Goal: Task Accomplishment & Management: Manage account settings

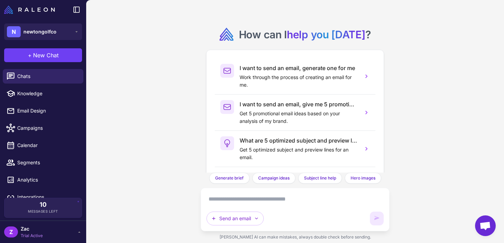
click at [29, 227] on span "Zac" at bounding box center [32, 229] width 22 height 8
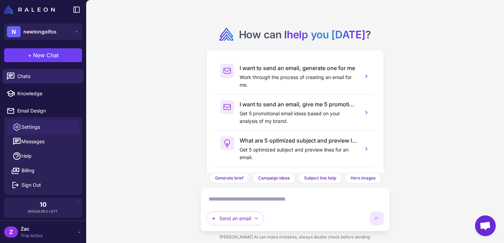
click at [42, 128] on link "Settings" at bounding box center [43, 127] width 72 height 14
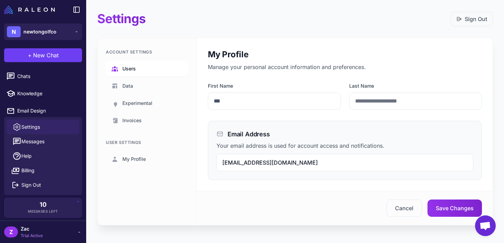
click at [138, 69] on link "Users" at bounding box center [147, 69] width 82 height 16
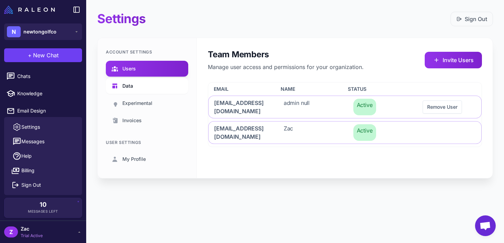
click at [132, 87] on span "Data" at bounding box center [127, 86] width 11 height 8
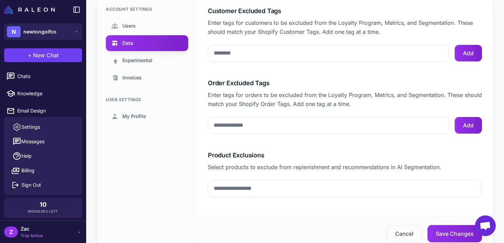
scroll to position [43, 0]
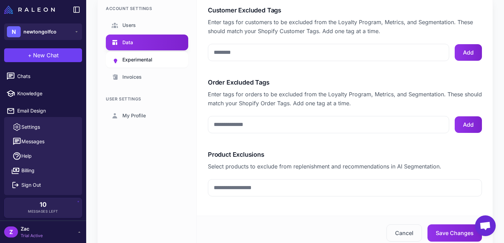
click at [134, 64] on link "Experimental" at bounding box center [147, 60] width 82 height 16
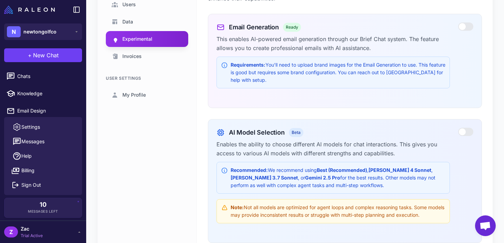
scroll to position [40, 0]
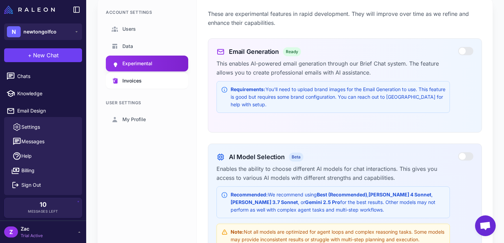
click at [146, 81] on link "Invoices" at bounding box center [147, 81] width 82 height 16
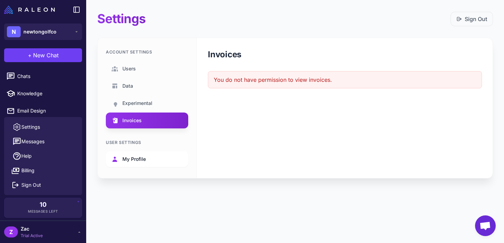
click at [133, 164] on link "My Profile" at bounding box center [147, 159] width 82 height 16
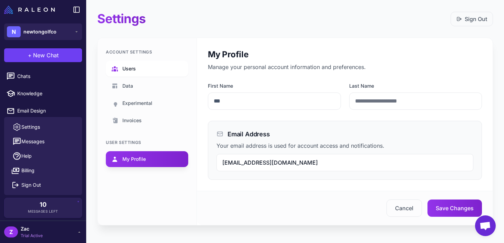
click at [134, 70] on span "Users" at bounding box center [128, 69] width 13 height 8
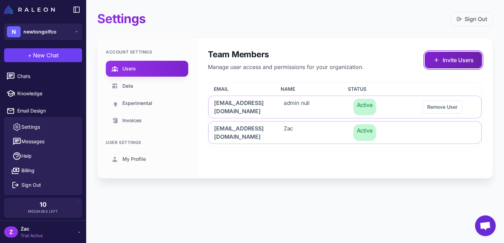
click at [441, 61] on button "Invite Users" at bounding box center [453, 60] width 57 height 17
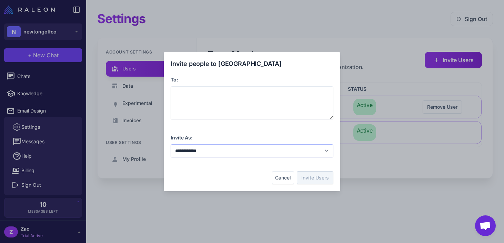
click at [261, 152] on select "**********" at bounding box center [252, 150] width 163 height 13
click at [117, 172] on div "**********" at bounding box center [252, 122] width 504 height 232
click at [276, 175] on button "Cancel" at bounding box center [283, 177] width 22 height 13
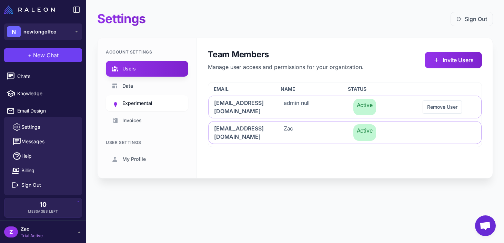
click at [145, 97] on link "Experimental" at bounding box center [147, 103] width 82 height 16
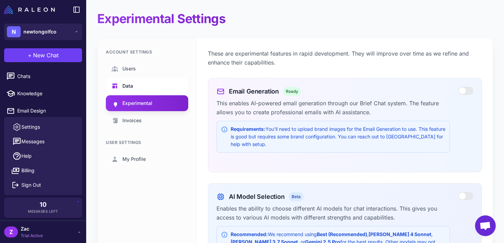
click at [138, 84] on link "Data" at bounding box center [147, 86] width 82 height 16
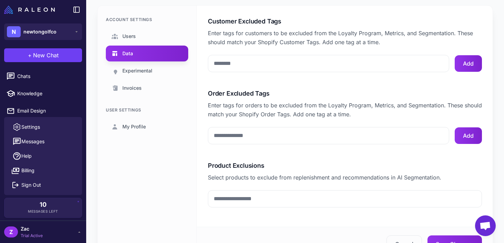
scroll to position [34, 0]
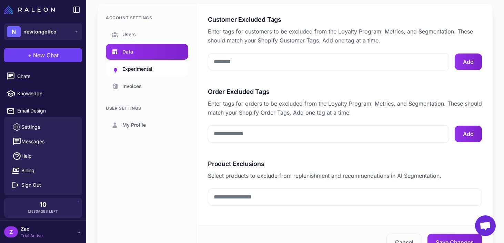
click at [160, 70] on link "Experimental" at bounding box center [147, 69] width 82 height 16
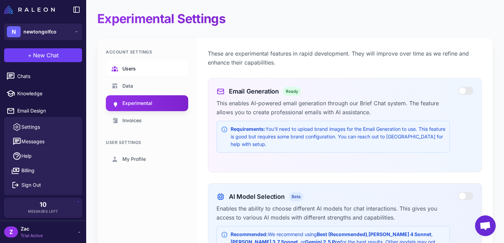
click at [136, 67] on link "Users" at bounding box center [147, 69] width 82 height 16
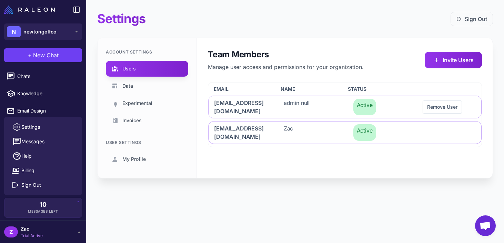
click at [26, 9] on img at bounding box center [29, 10] width 51 height 8
click at [145, 87] on link "Data" at bounding box center [147, 86] width 82 height 16
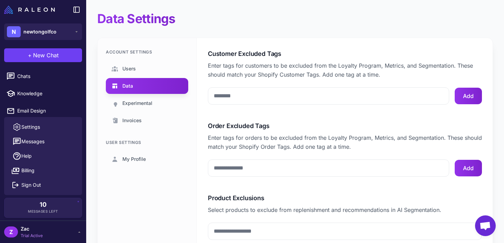
click at [136, 47] on div "Account Settings Users Data Experimental Invoices User Settings My Profile" at bounding box center [147, 165] width 99 height 255
click at [134, 71] on span "Users" at bounding box center [128, 69] width 13 height 8
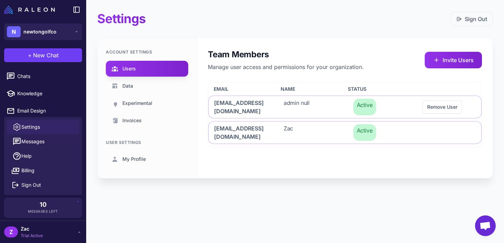
click at [37, 126] on span "Settings" at bounding box center [30, 127] width 19 height 8
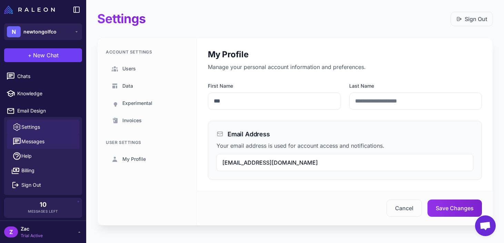
click at [33, 144] on span "Messages" at bounding box center [32, 142] width 23 height 8
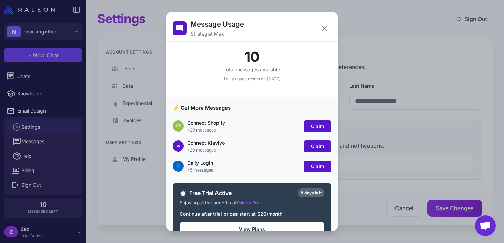
scroll to position [18, 0]
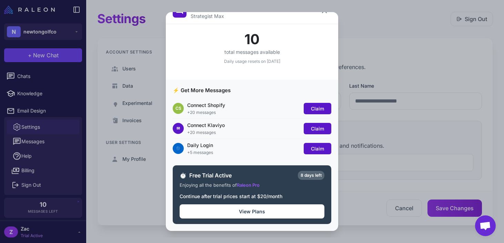
click at [127, 181] on div "Message Usage Strategist Max 10 total messages available Daily usage resets on …" at bounding box center [252, 122] width 504 height 232
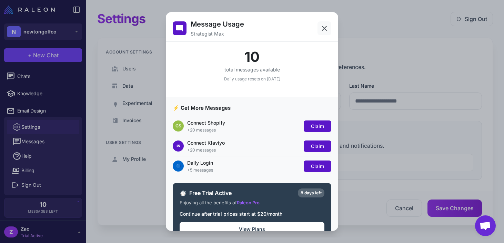
click at [322, 30] on icon at bounding box center [324, 28] width 4 height 4
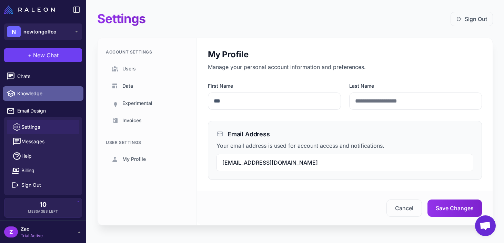
click at [35, 92] on span "Knowledge" at bounding box center [47, 94] width 61 height 8
select select
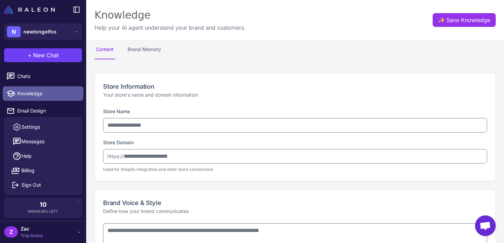
type input "**********"
type textarea "**********"
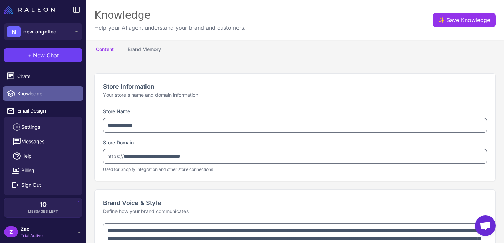
type textarea "**********"
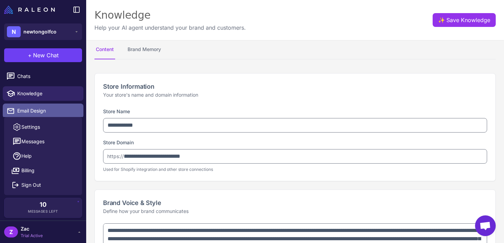
type textarea "**********"
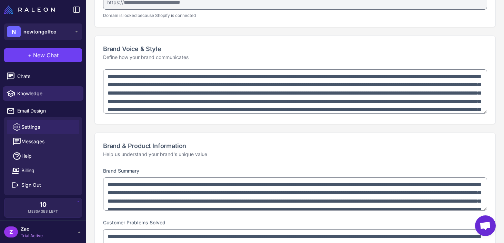
click at [42, 126] on link "Settings" at bounding box center [43, 127] width 72 height 14
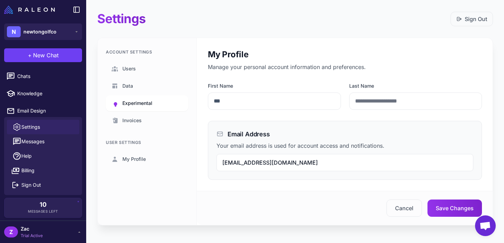
click at [134, 105] on span "Experimental" at bounding box center [137, 103] width 30 height 8
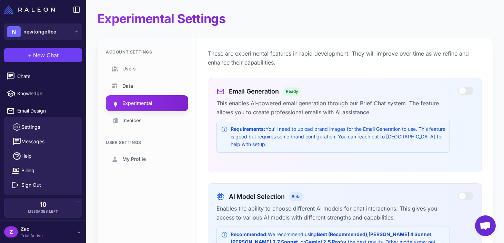
click at [128, 111] on ul "Users Data Experimental Invoices" at bounding box center [147, 95] width 82 height 68
click at [127, 122] on span "Invoices" at bounding box center [131, 121] width 19 height 8
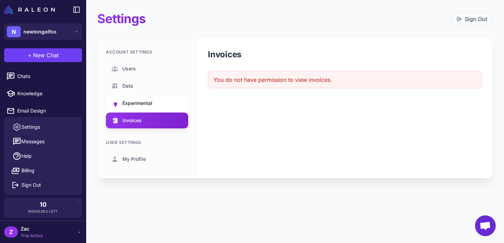
click at [129, 107] on link "Experimental" at bounding box center [147, 103] width 82 height 16
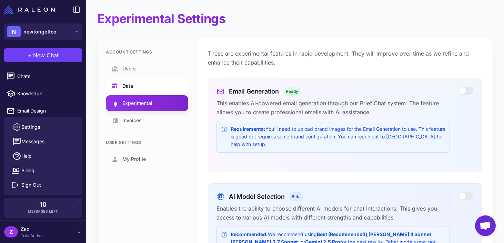
click at [128, 87] on span "Data" at bounding box center [127, 86] width 11 height 8
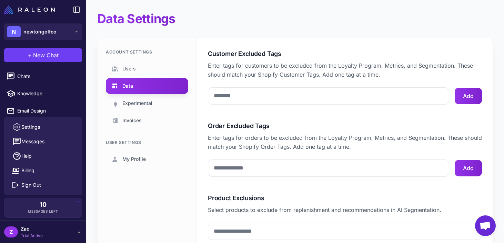
scroll to position [73, 0]
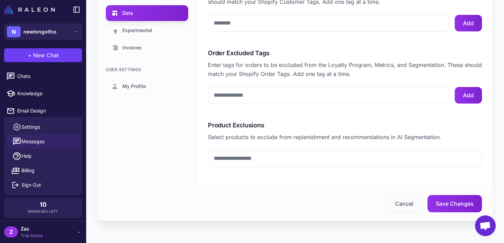
click at [32, 145] on span "Messages" at bounding box center [32, 142] width 23 height 8
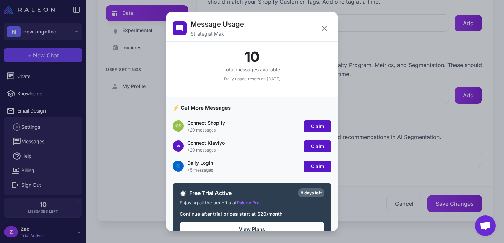
scroll to position [0, 0]
click at [290, 223] on button "View Plans" at bounding box center [252, 228] width 145 height 14
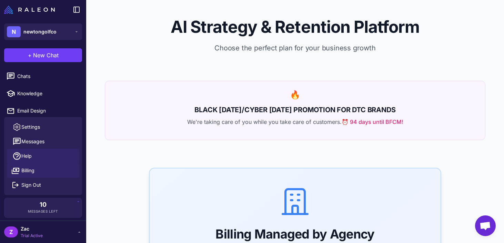
click at [36, 157] on link "Help" at bounding box center [43, 156] width 72 height 14
click at [34, 140] on span "Messages" at bounding box center [32, 142] width 23 height 8
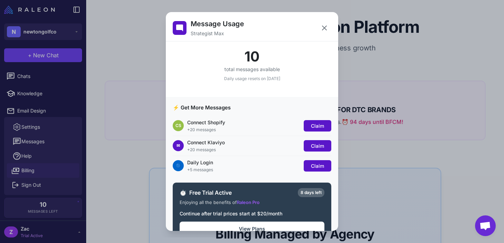
click at [38, 127] on div "Message Usage Strategist Max 10 total messages available Daily usage resets on …" at bounding box center [252, 122] width 504 height 232
click at [38, 125] on div "Message Usage Strategist Max 10 total messages available Daily usage resets on …" at bounding box center [252, 122] width 504 height 232
click at [321, 29] on icon at bounding box center [324, 28] width 8 height 8
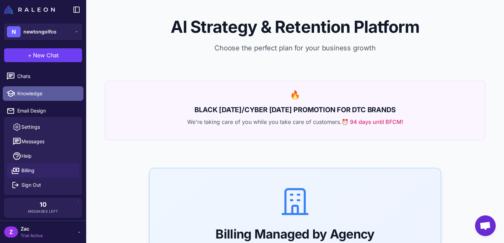
click at [40, 94] on span "Knowledge" at bounding box center [47, 94] width 61 height 8
select select
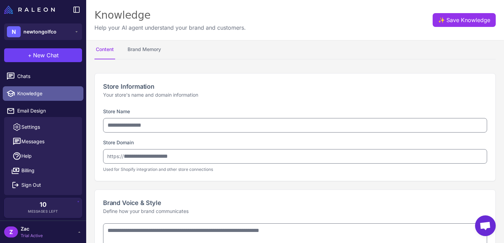
type input "**********"
type textarea "**********"
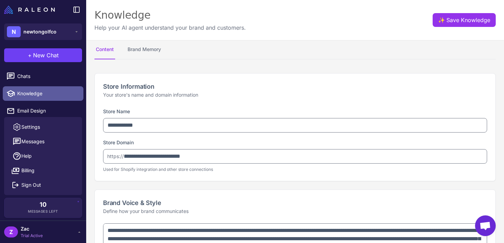
type textarea "**********"
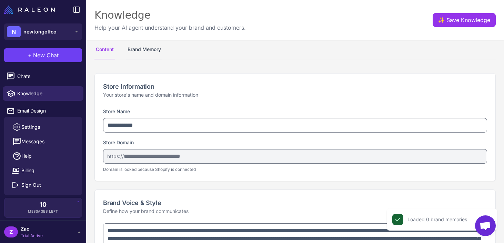
click at [148, 51] on button "Brand Memory" at bounding box center [144, 49] width 36 height 19
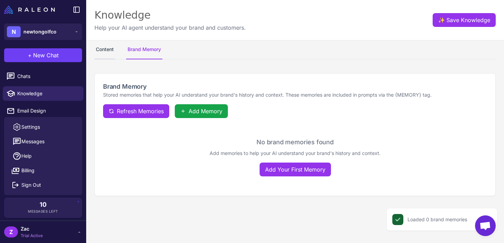
click at [109, 54] on button "Content" at bounding box center [104, 49] width 21 height 19
select select
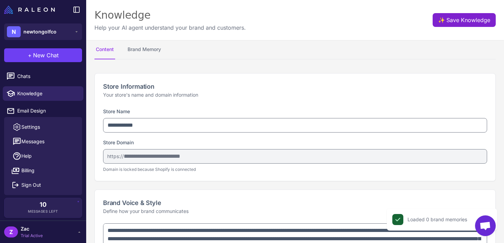
click at [458, 20] on button "✨ Save Knowledge" at bounding box center [464, 20] width 63 height 14
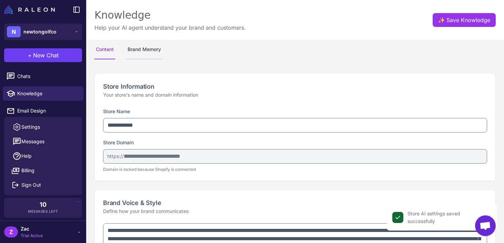
click at [143, 49] on button "Brand Memory" at bounding box center [144, 49] width 36 height 19
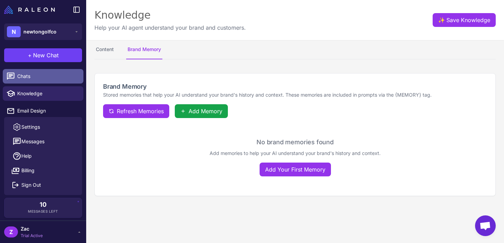
click at [36, 79] on span "Chats" at bounding box center [47, 76] width 61 height 8
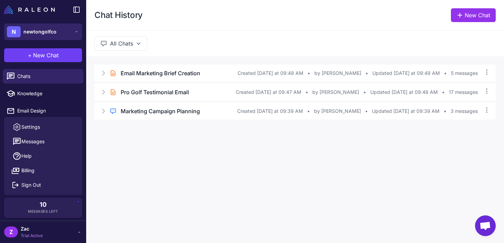
click at [70, 33] on button "N newtongolfco" at bounding box center [43, 31] width 78 height 17
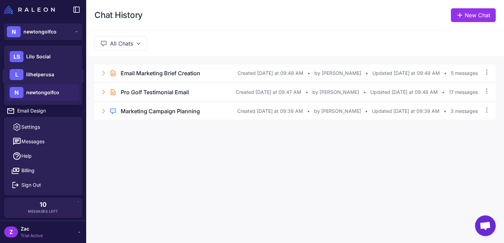
click at [52, 89] on span "newtongolfco" at bounding box center [42, 93] width 33 height 8
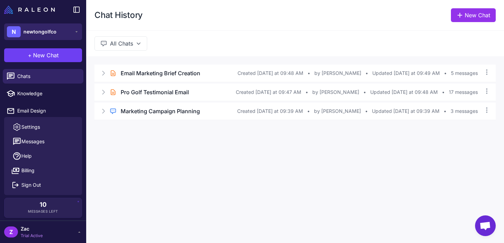
click at [53, 34] on span "newtongolfco" at bounding box center [39, 32] width 33 height 8
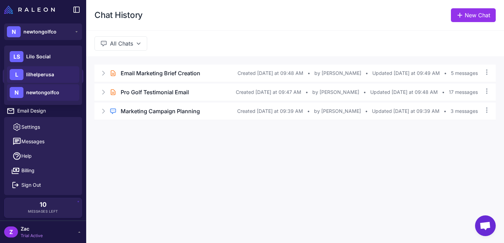
click at [48, 78] on div "L lilhelperusa" at bounding box center [43, 74] width 72 height 17
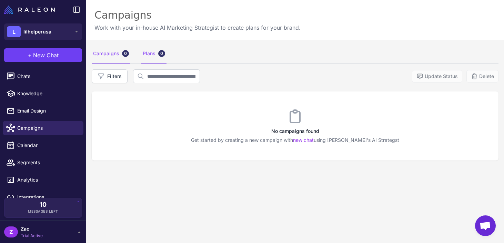
click at [149, 56] on div "Plans 0" at bounding box center [153, 53] width 25 height 19
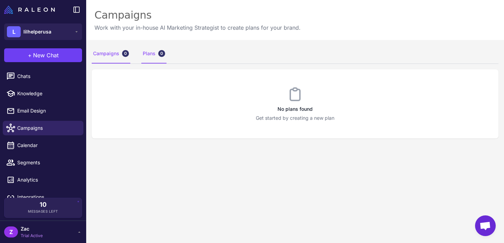
click at [103, 48] on div "Campaigns 0" at bounding box center [111, 53] width 39 height 19
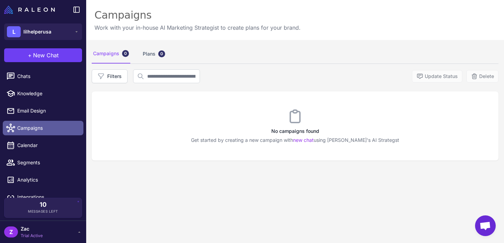
click at [51, 124] on span "Campaigns" at bounding box center [47, 128] width 61 height 8
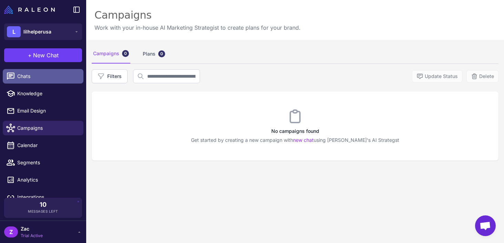
click at [49, 81] on link "Chats" at bounding box center [43, 76] width 81 height 14
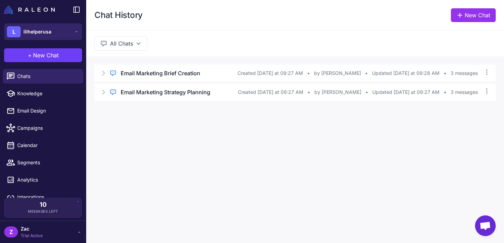
click at [57, 37] on button "L lilhelperusa" at bounding box center [43, 31] width 78 height 17
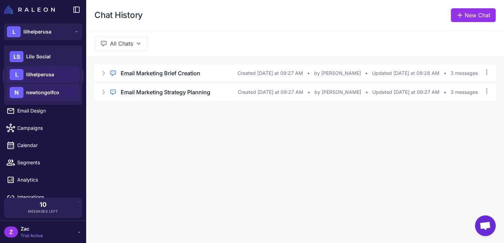
click at [46, 92] on span "newtongolfco" at bounding box center [42, 93] width 33 height 8
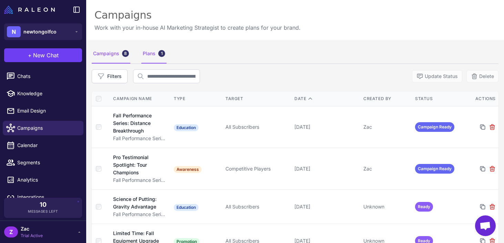
click at [149, 54] on div "Plans 1" at bounding box center [153, 53] width 25 height 19
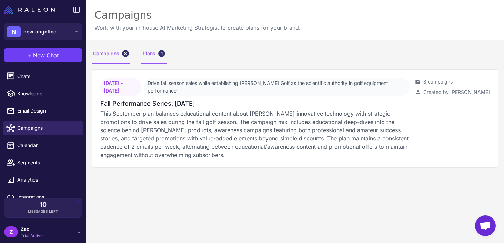
click at [103, 50] on div "Campaigns 8" at bounding box center [111, 53] width 39 height 19
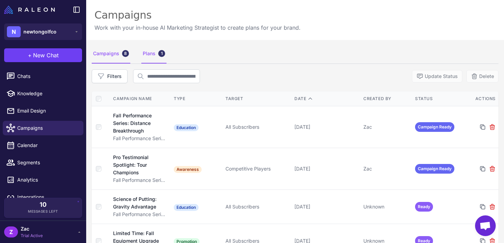
click at [145, 58] on div "Plans 1" at bounding box center [153, 53] width 25 height 19
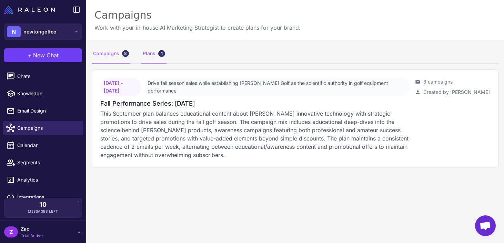
click at [113, 54] on div "Campaigns 8" at bounding box center [111, 53] width 39 height 19
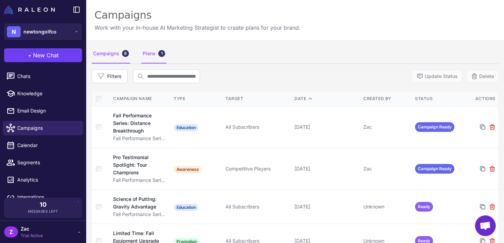
click at [146, 55] on div "Plans 1" at bounding box center [153, 53] width 25 height 19
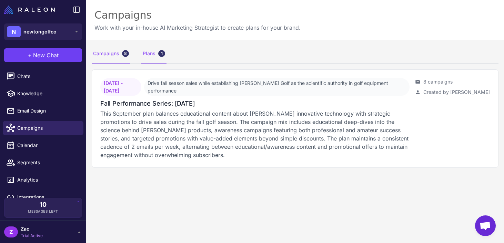
click at [109, 55] on div "Campaigns 8" at bounding box center [111, 53] width 39 height 19
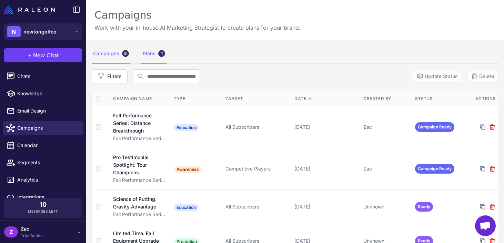
click at [154, 60] on div "Plans 1" at bounding box center [153, 53] width 25 height 19
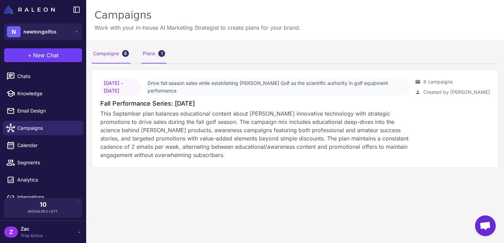
click at [117, 53] on div "Campaigns 8" at bounding box center [111, 53] width 39 height 19
